Goal: Task Accomplishment & Management: Use online tool/utility

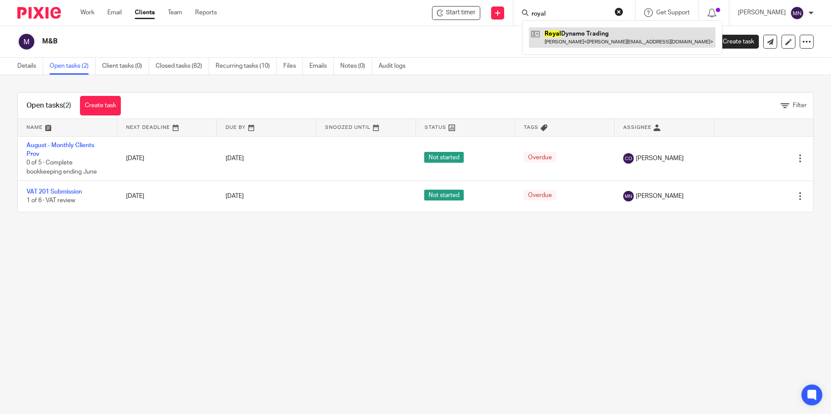
type input "royal"
click at [565, 31] on link at bounding box center [622, 37] width 186 height 20
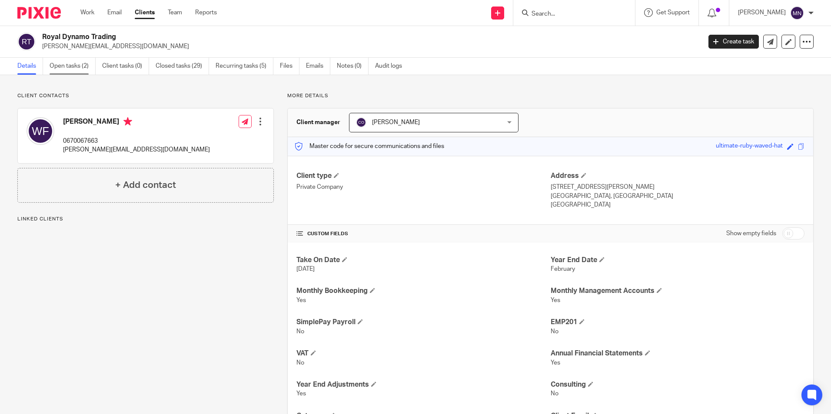
click at [80, 59] on link "Open tasks (2)" at bounding box center [73, 66] width 46 height 17
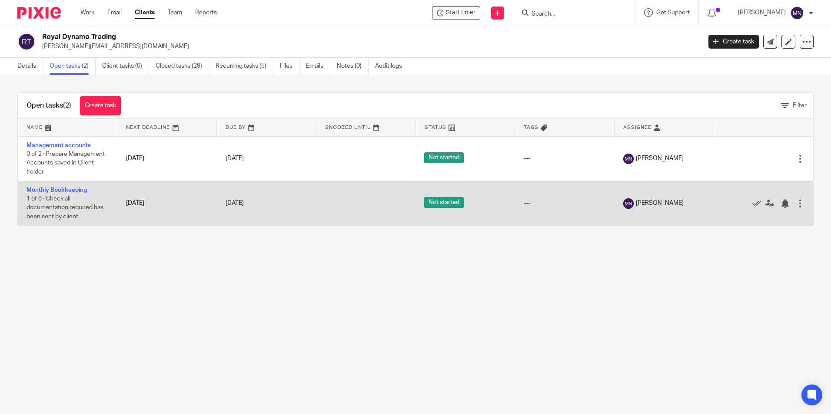
click at [66, 194] on td "Monthly Bookkeeping 1 of 6 · Check all documentation required has been sent by …" at bounding box center [67, 203] width 99 height 45
click at [66, 187] on link "Monthly Bookkeeping" at bounding box center [57, 190] width 60 height 6
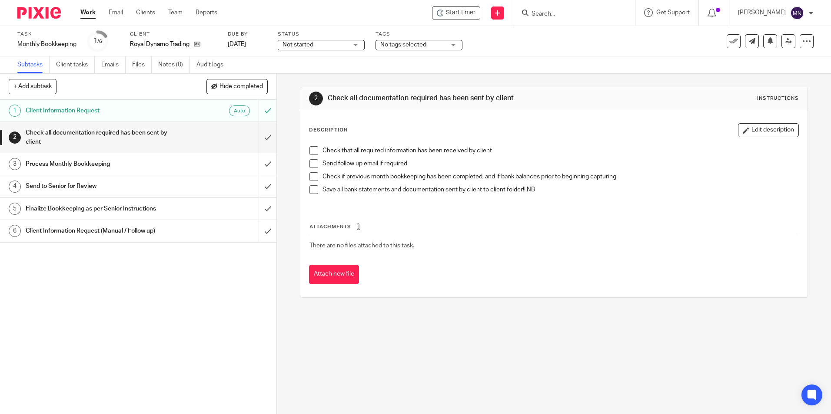
drag, startPoint x: 467, startPoint y: 12, endPoint x: 416, endPoint y: 0, distance: 52.2
click at [461, 11] on span "Start timer" at bounding box center [461, 12] width 30 height 9
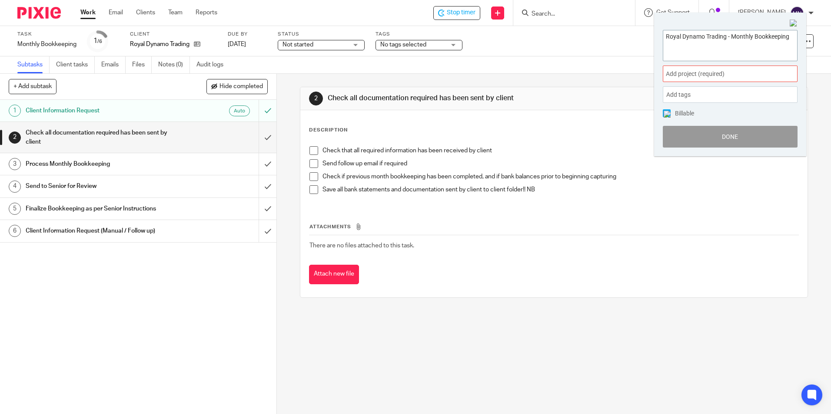
paste textarea "Processing August 2025 bank statements and Transfers"
click at [737, 53] on textarea "Royal Dynamo Trading - Monthly Bookkeeping Processing August 2025 bank statemen…" at bounding box center [730, 44] width 134 height 28
type textarea "Royal Dynamo Trading - Monthly Bookkeeping Processing August 2025 bank statemen…"
drag, startPoint x: 736, startPoint y: 53, endPoint x: 690, endPoint y: 73, distance: 50.0
click at [690, 73] on span "Add project (required) :" at bounding box center [720, 74] width 109 height 9
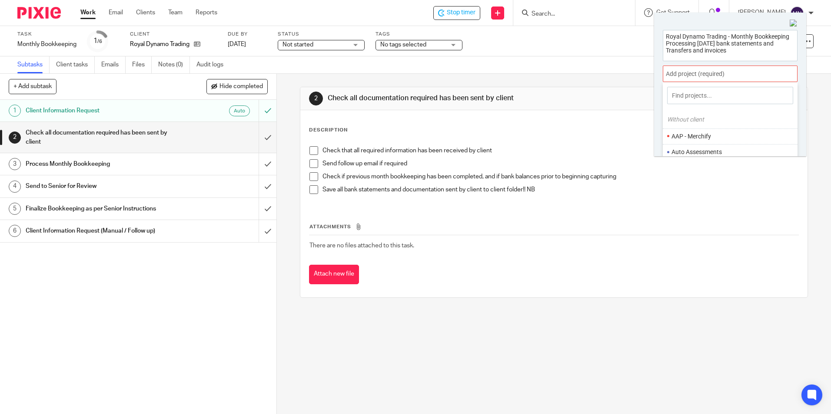
click at [690, 73] on div at bounding box center [730, 74] width 135 height 17
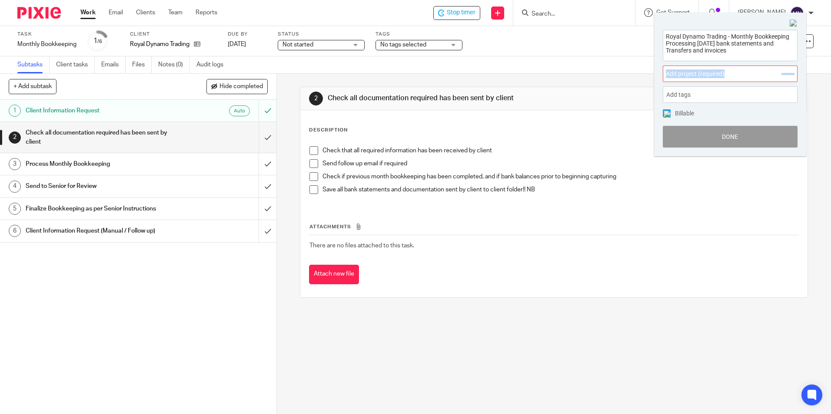
click at [690, 73] on span "Add project (required) :" at bounding box center [720, 74] width 109 height 9
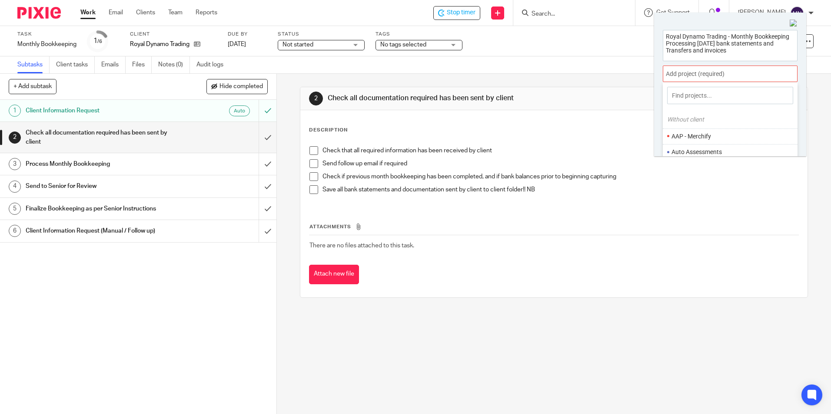
drag, startPoint x: 690, startPoint y: 73, endPoint x: 691, endPoint y: 93, distance: 20.0
click at [691, 93] on input at bounding box center [730, 95] width 126 height 17
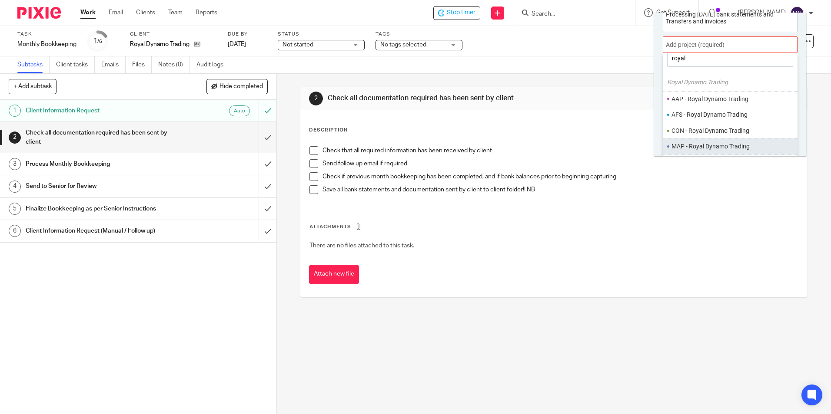
scroll to position [43, 0]
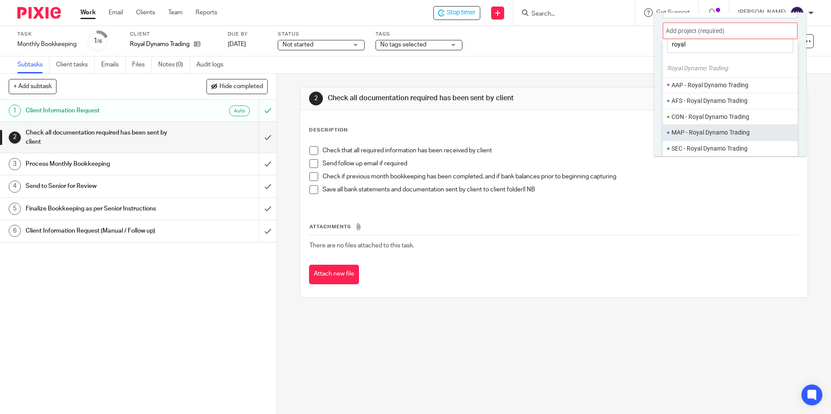
type input "royal"
click at [718, 132] on li "MAP - Royal Dynamo Trading" at bounding box center [733, 132] width 124 height 9
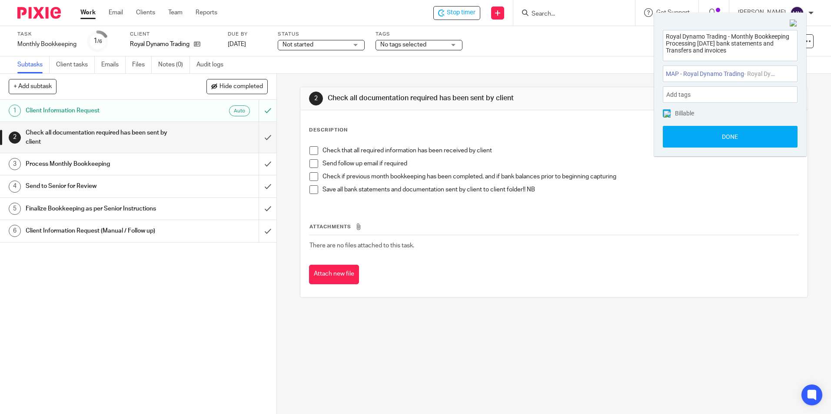
click at [697, 101] on div "Add tags" at bounding box center [730, 94] width 135 height 17
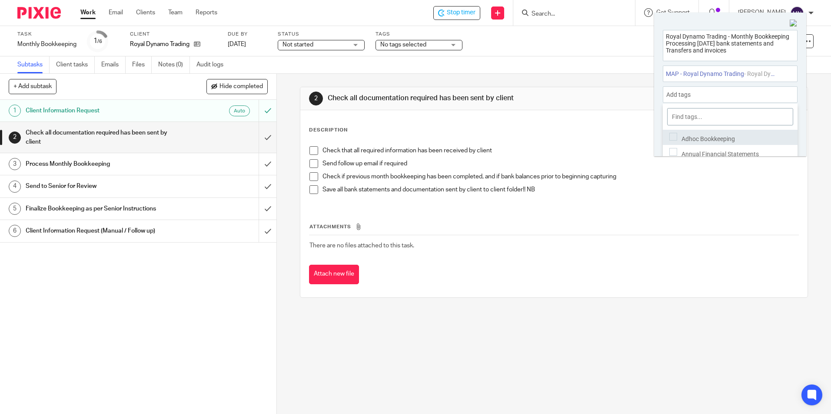
scroll to position [29, 0]
click at [711, 137] on span "Bookkeeping" at bounding box center [698, 140] width 35 height 7
drag, startPoint x: 711, startPoint y: 135, endPoint x: 708, endPoint y: 145, distance: 9.9
click at [708, 146] on div "Invoices" at bounding box center [730, 153] width 135 height 15
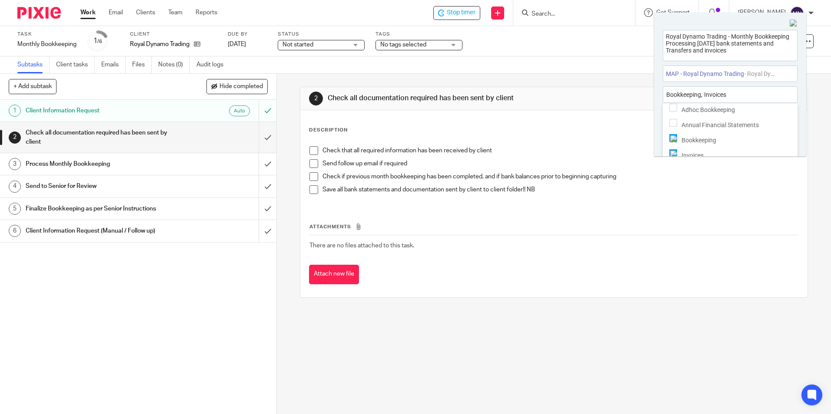
click at [755, 88] on div "Add tags Bookkeeping , Invoices" at bounding box center [730, 94] width 135 height 17
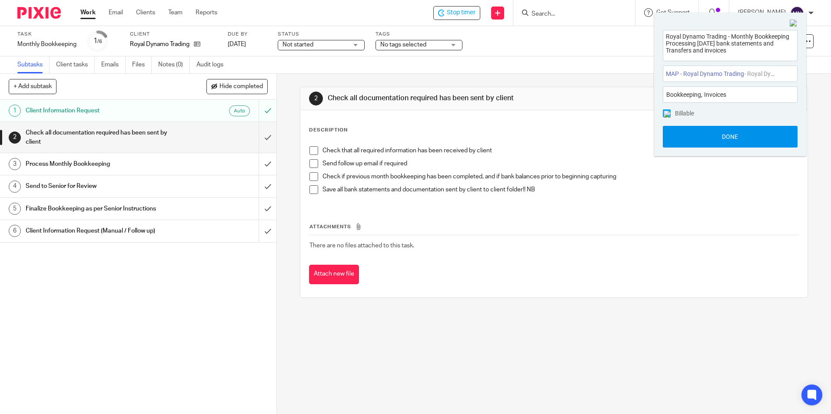
click at [749, 130] on button "Done" at bounding box center [730, 137] width 135 height 22
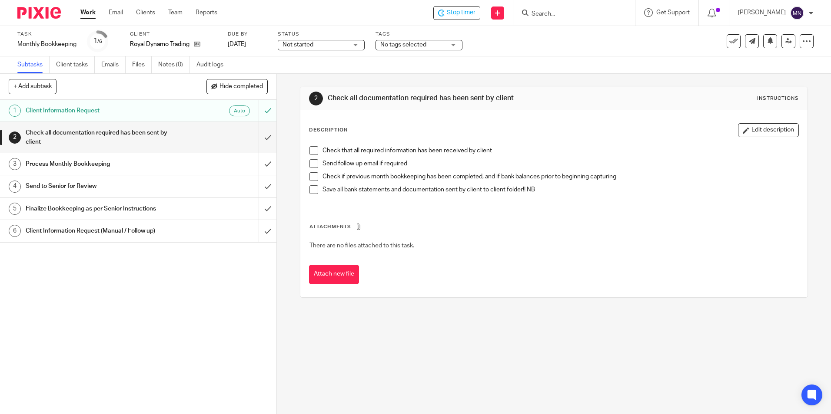
click at [313, 152] on span at bounding box center [313, 150] width 9 height 9
click at [311, 170] on li "Send follow up email if required" at bounding box center [553, 165] width 488 height 13
click at [309, 185] on li "Check if previous month bookkeeping has been completed, and if bank balances pr…" at bounding box center [553, 178] width 488 height 13
click at [311, 192] on span at bounding box center [313, 190] width 9 height 9
click at [310, 178] on span at bounding box center [313, 176] width 9 height 9
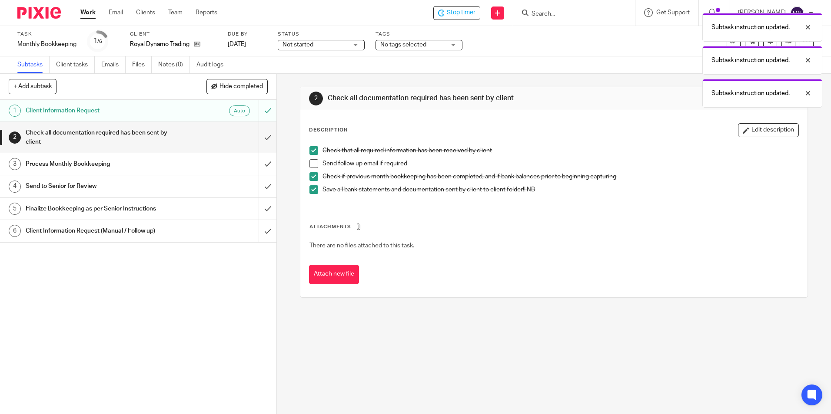
click at [310, 158] on li "Check that all required information has been received by client" at bounding box center [553, 152] width 488 height 13
click at [310, 162] on span at bounding box center [313, 163] width 9 height 9
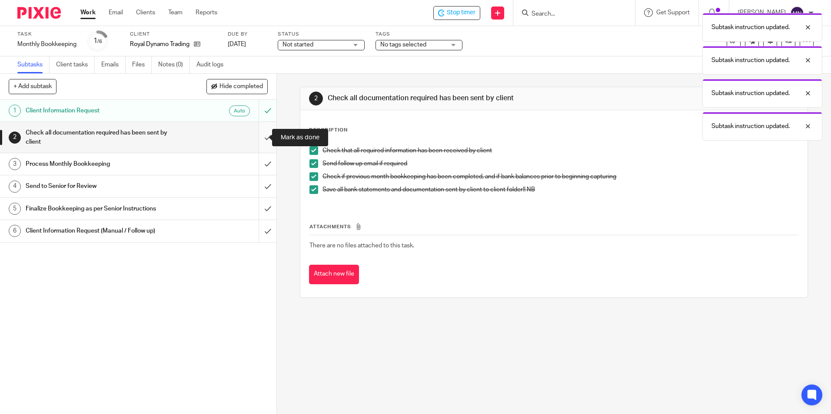
click at [266, 132] on input "submit" at bounding box center [138, 137] width 276 height 31
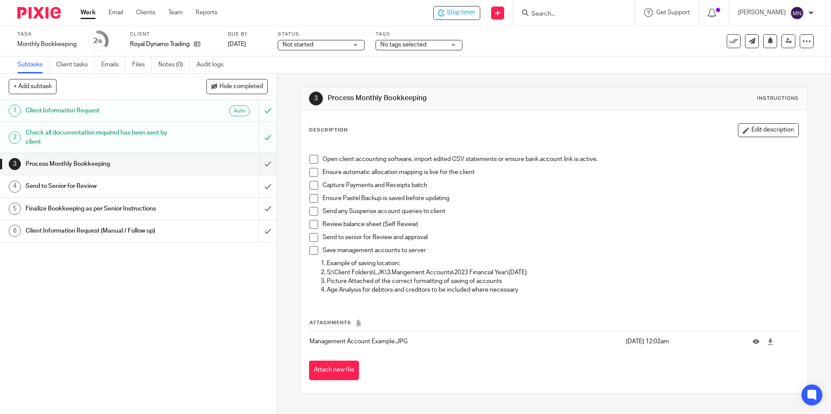
click at [314, 161] on span at bounding box center [313, 159] width 9 height 9
click at [314, 174] on span at bounding box center [313, 172] width 9 height 9
click at [313, 182] on span at bounding box center [313, 185] width 9 height 9
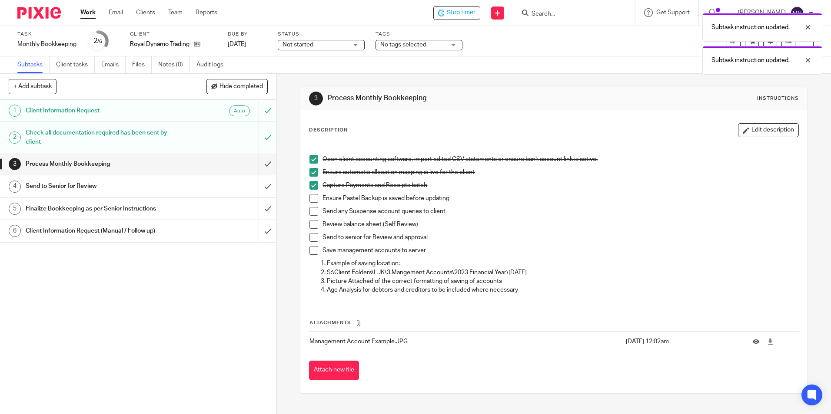
click at [312, 188] on span at bounding box center [313, 185] width 9 height 9
click at [310, 199] on span at bounding box center [313, 198] width 9 height 9
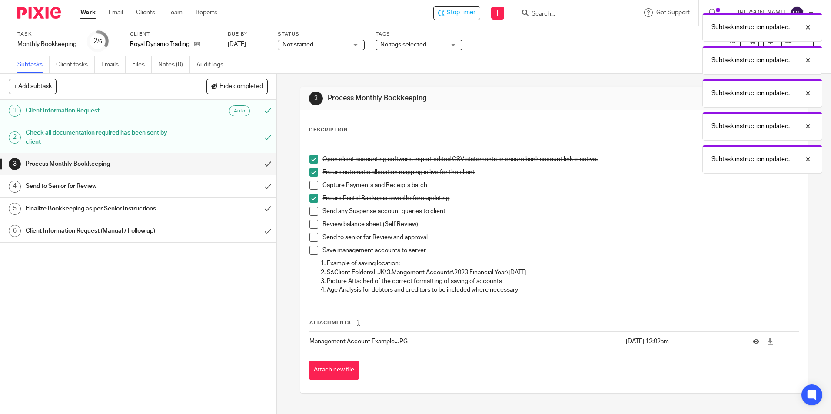
click at [312, 186] on span at bounding box center [313, 185] width 9 height 9
click at [312, 205] on li "Ensure Pastel Backup is saved before updating" at bounding box center [553, 200] width 488 height 13
click at [309, 210] on span at bounding box center [313, 211] width 9 height 9
click at [313, 221] on span at bounding box center [313, 224] width 9 height 9
click at [311, 232] on li "Review balance sheet (Self Review)" at bounding box center [553, 226] width 488 height 13
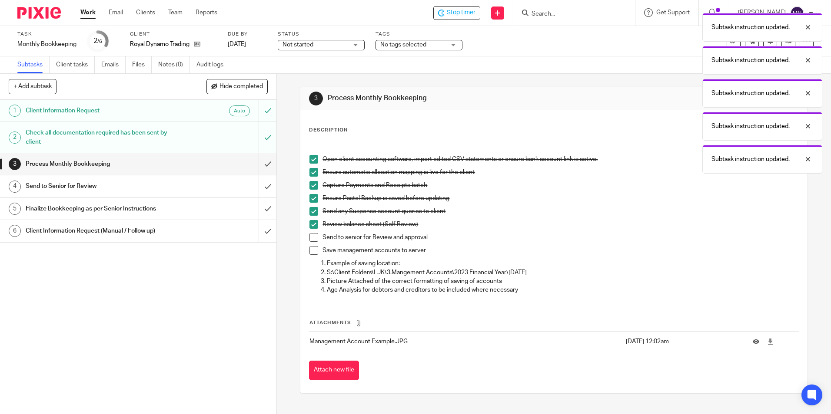
click at [312, 243] on li "Send to senior for Review and approval" at bounding box center [553, 239] width 488 height 13
click at [311, 250] on span at bounding box center [313, 250] width 9 height 9
click at [309, 239] on span at bounding box center [313, 237] width 9 height 9
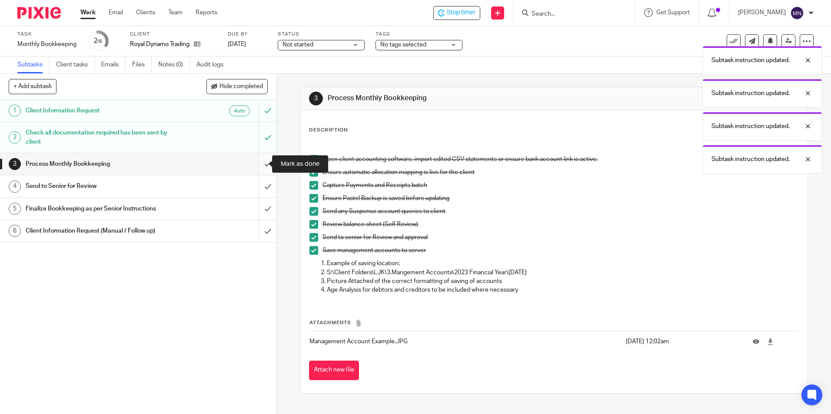
click at [261, 160] on input "submit" at bounding box center [138, 164] width 276 height 22
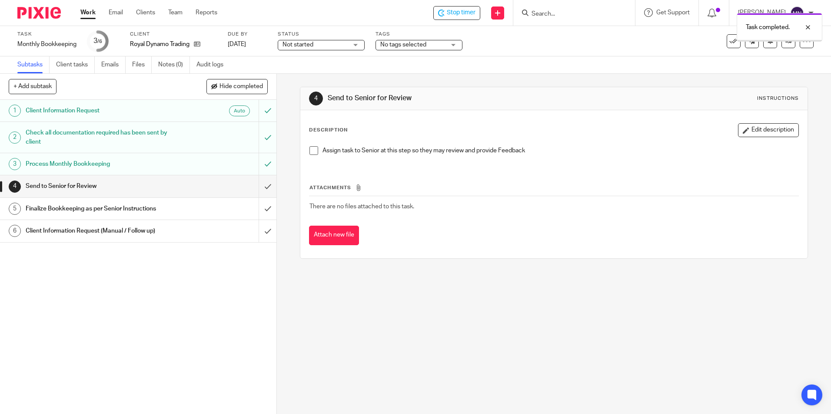
click at [317, 152] on li "Assign task to Senior at this step so they may review and provide Feedback" at bounding box center [553, 152] width 488 height 13
click at [309, 151] on span at bounding box center [313, 150] width 9 height 9
click at [263, 184] on input "submit" at bounding box center [138, 187] width 276 height 22
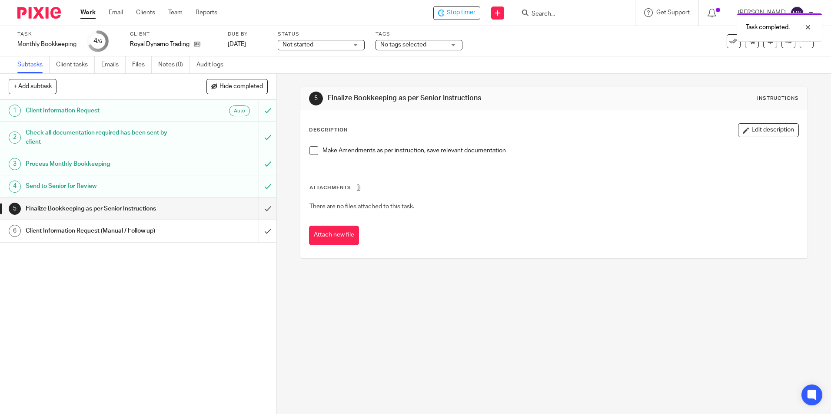
click at [311, 154] on span at bounding box center [313, 150] width 9 height 9
click at [257, 206] on input "submit" at bounding box center [138, 209] width 276 height 22
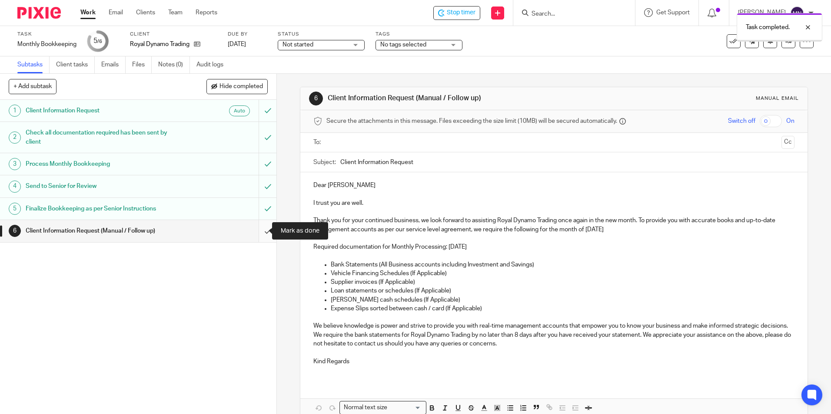
click at [264, 232] on input "submit" at bounding box center [138, 231] width 276 height 22
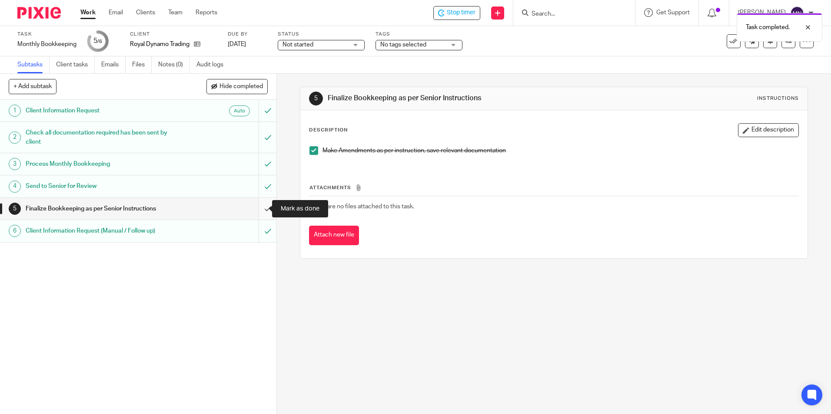
click at [257, 209] on input "submit" at bounding box center [138, 209] width 276 height 22
